Goal: Task Accomplishment & Management: Manage account settings

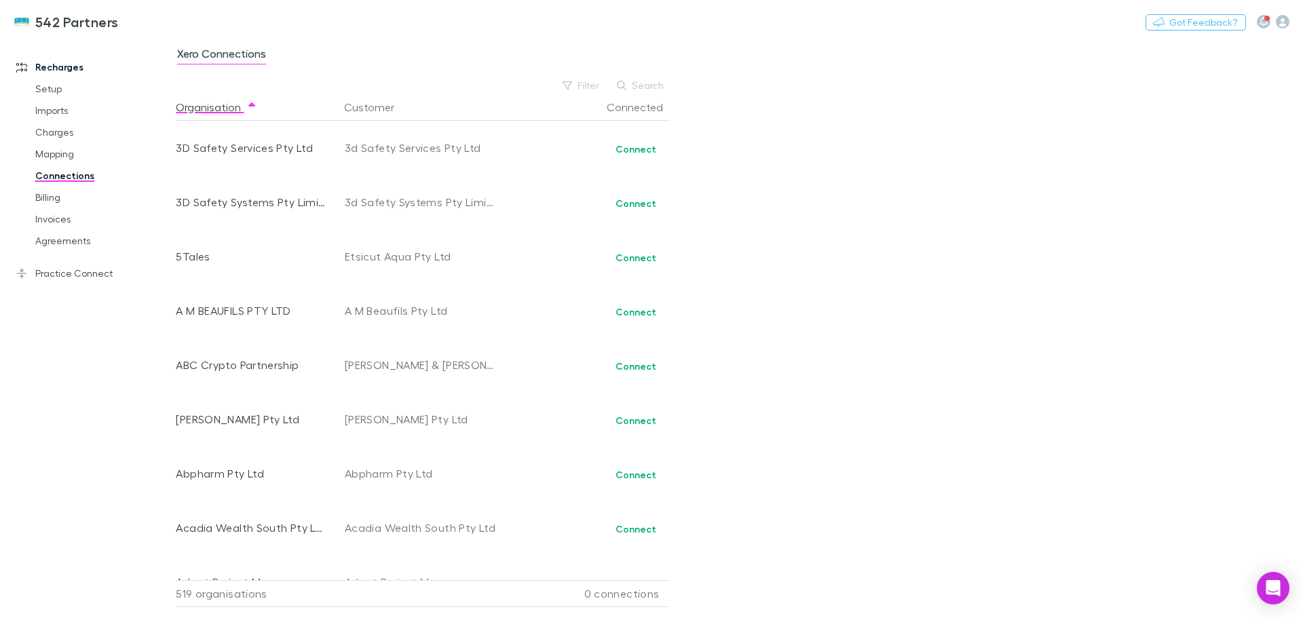
click at [639, 85] on button "Search" at bounding box center [641, 85] width 62 height 16
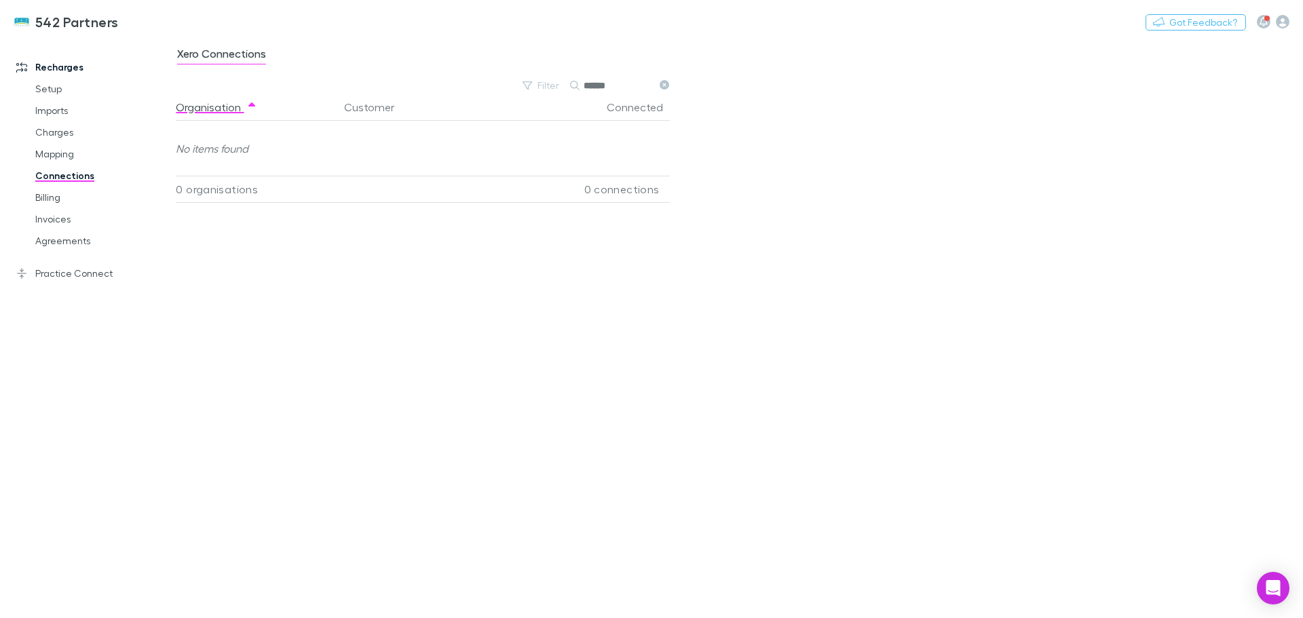
type input "******"
click at [65, 149] on link "Mapping" at bounding box center [102, 154] width 161 height 22
click at [856, 88] on button "Search" at bounding box center [859, 87] width 62 height 16
click at [292, 47] on span "Confirmed" at bounding box center [280, 56] width 54 height 18
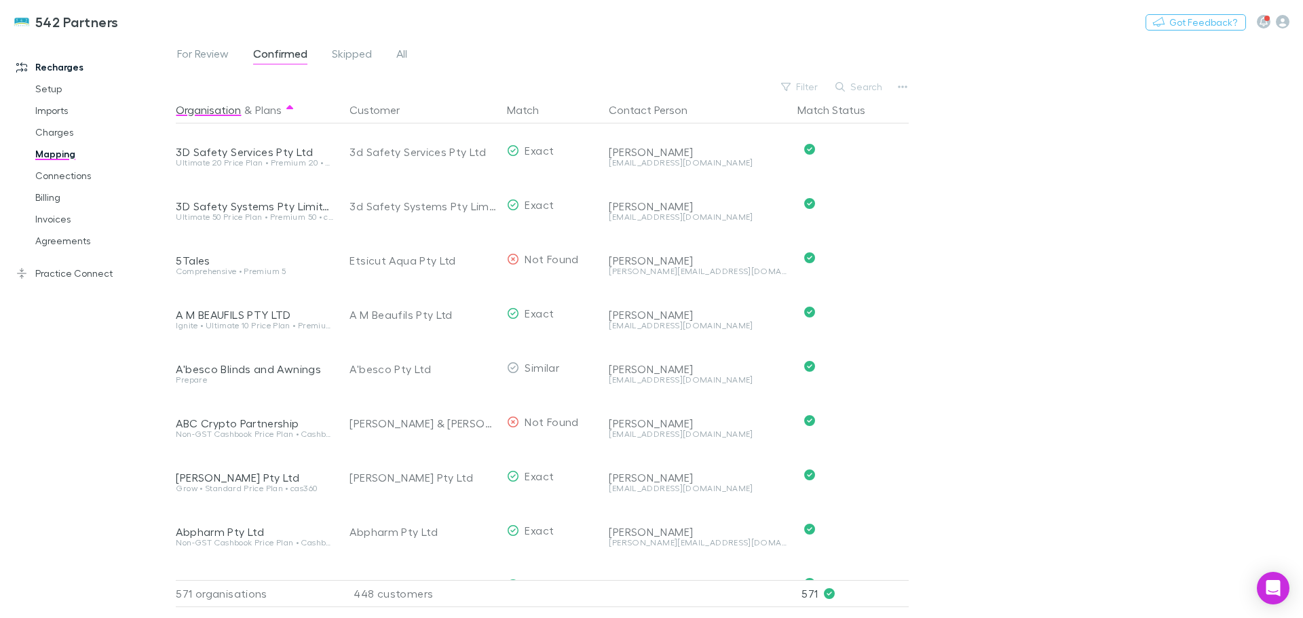
click at [859, 82] on button "Search" at bounding box center [859, 87] width 62 height 16
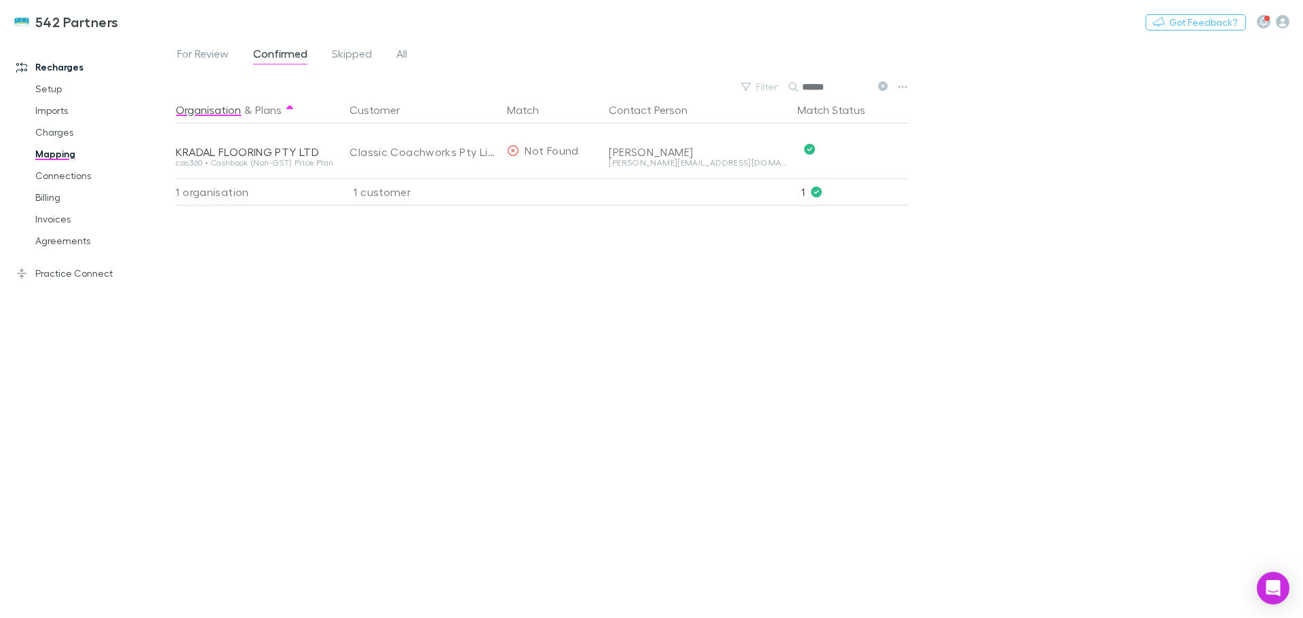
type input "******"
click at [877, 148] on button "Undo" at bounding box center [860, 149] width 43 height 16
click at [214, 49] on span "For Review" at bounding box center [203, 56] width 52 height 18
click at [882, 155] on button "Skip" at bounding box center [872, 151] width 43 height 16
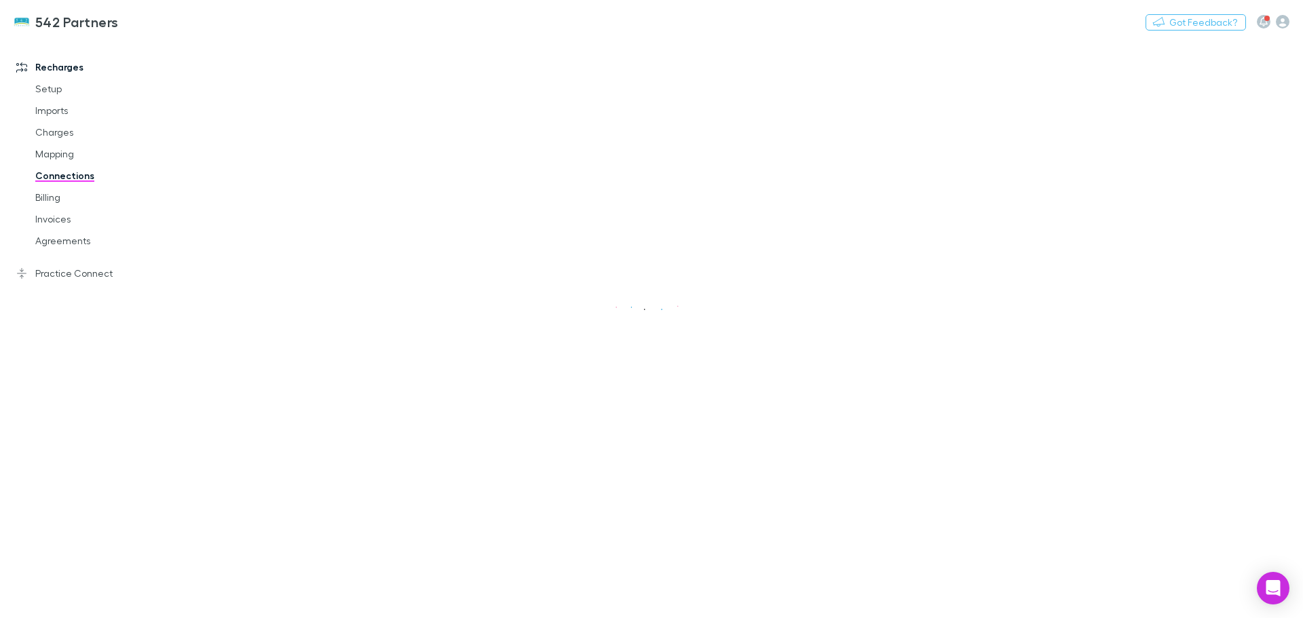
click at [45, 243] on link "Agreements" at bounding box center [102, 241] width 161 height 22
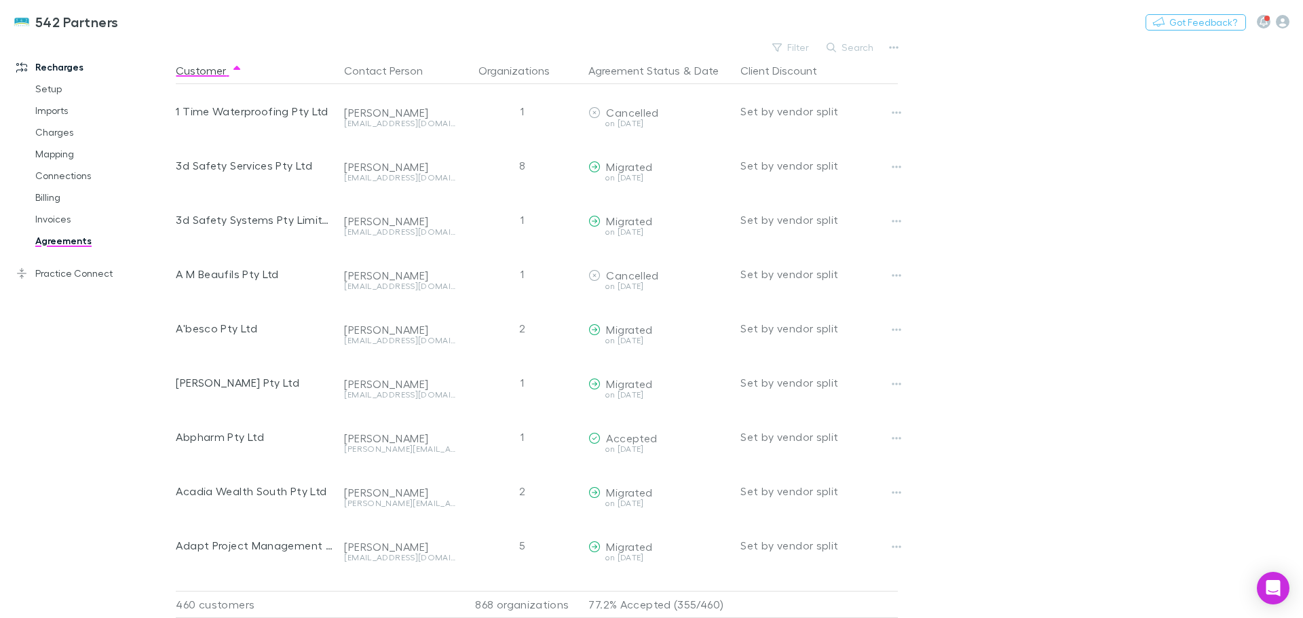
click at [848, 50] on button "Search" at bounding box center [851, 47] width 62 height 16
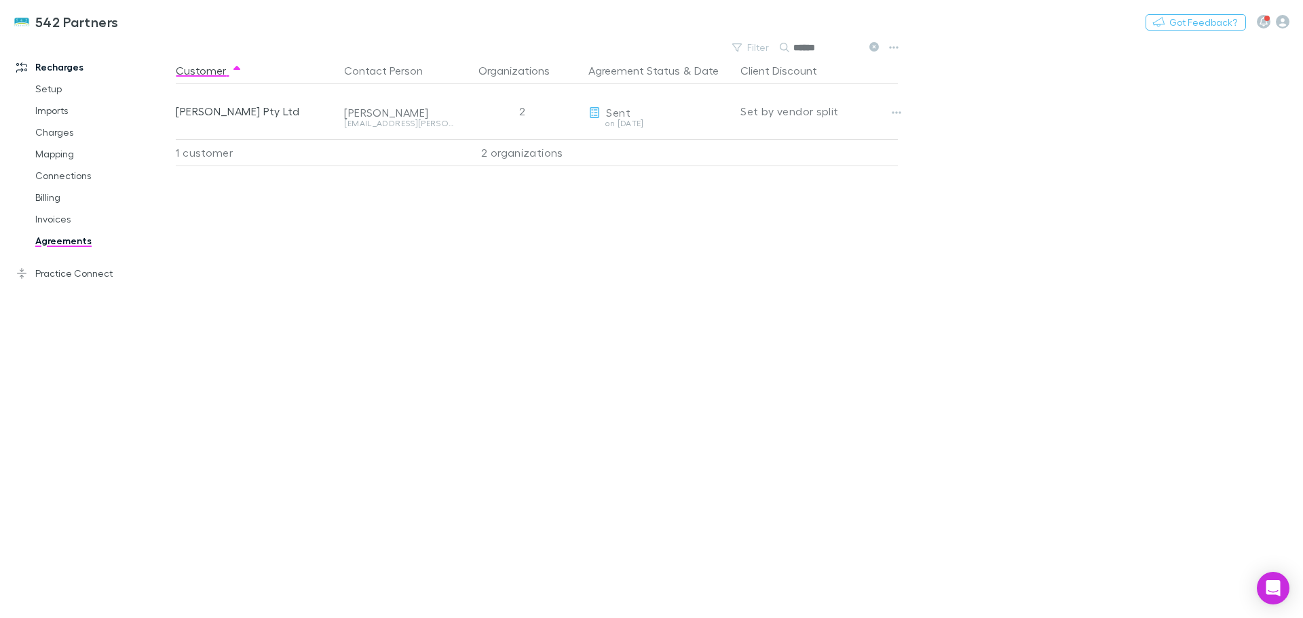
type input "******"
click at [819, 115] on div "Set by vendor split" at bounding box center [818, 111] width 157 height 54
click at [892, 113] on icon "button" at bounding box center [896, 112] width 9 height 3
click at [794, 140] on p "Send again" at bounding box center [812, 140] width 165 height 16
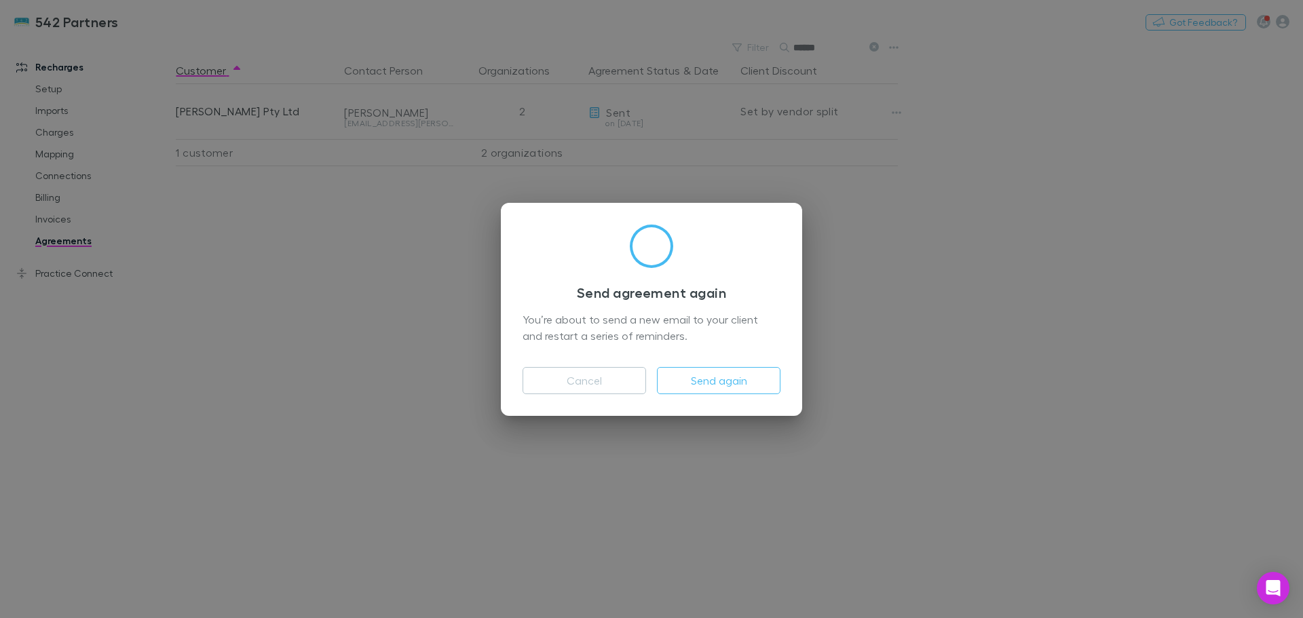
click at [705, 383] on button "Send again" at bounding box center [718, 380] width 123 height 27
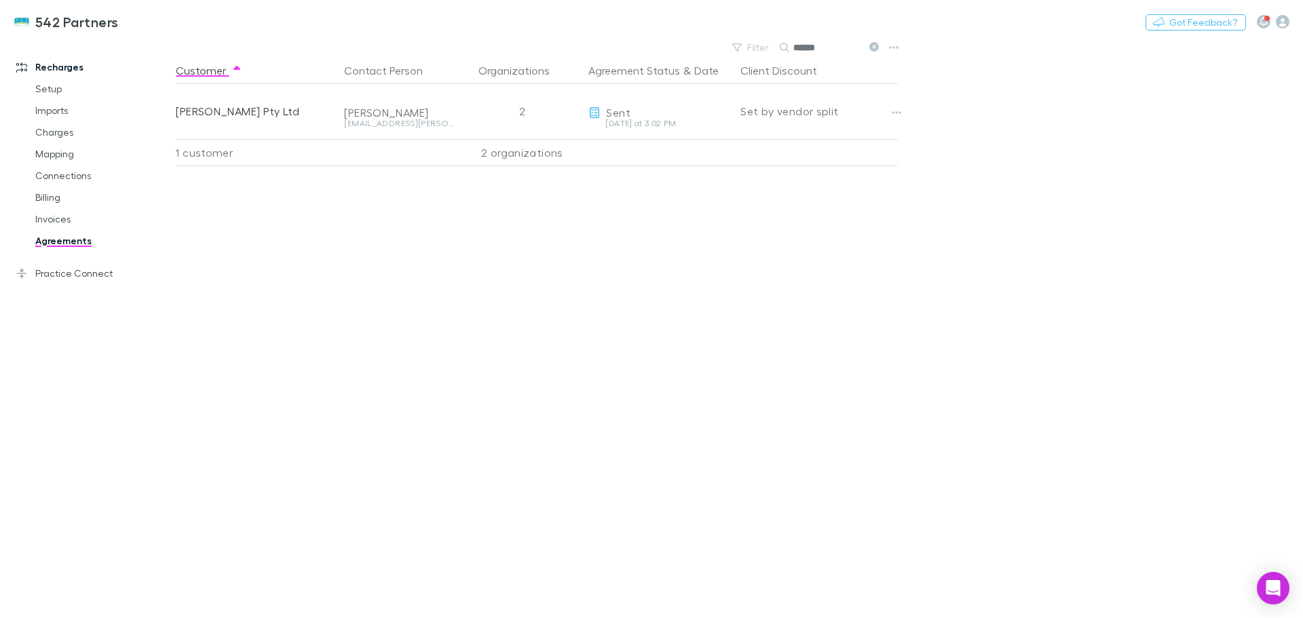
drag, startPoint x: 197, startPoint y: 1, endPoint x: 288, endPoint y: 156, distance: 179.1
click at [288, 156] on div "1 customer" at bounding box center [257, 152] width 163 height 27
